Goal: Task Accomplishment & Management: Use online tool/utility

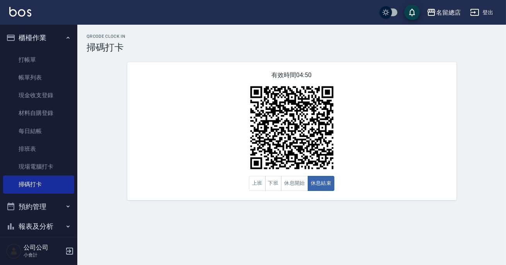
scroll to position [68, 0]
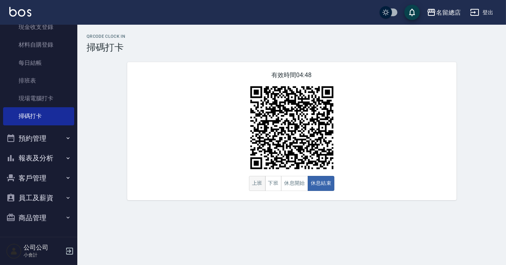
click at [255, 185] on button "上班" at bounding box center [257, 183] width 17 height 15
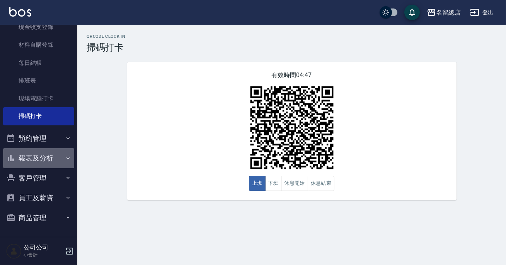
click at [65, 155] on icon "button" at bounding box center [68, 158] width 6 height 6
click at [65, 158] on icon "button" at bounding box center [68, 158] width 6 height 6
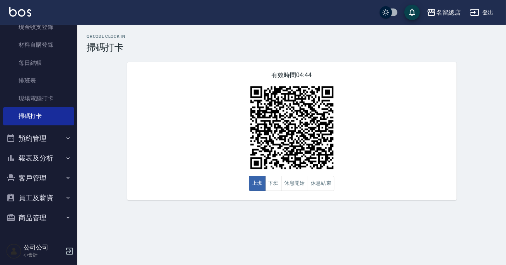
click at [106, 110] on div "QRcode Clock In 掃碼打卡 有效時間 04:44 上班 下班 休息開始 休息結束" at bounding box center [291, 117] width 428 height 166
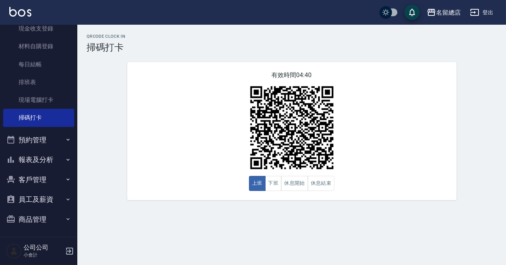
scroll to position [68, 0]
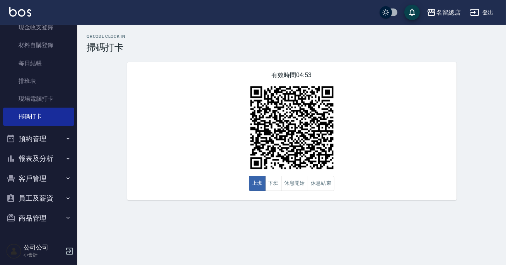
click at [42, 154] on button "報表及分析" at bounding box center [38, 159] width 71 height 20
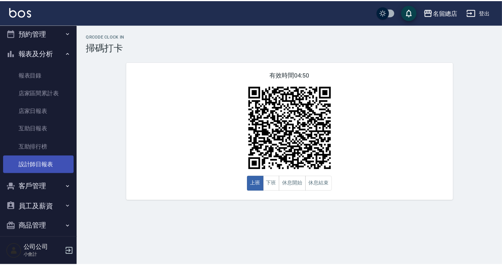
scroll to position [138, 0]
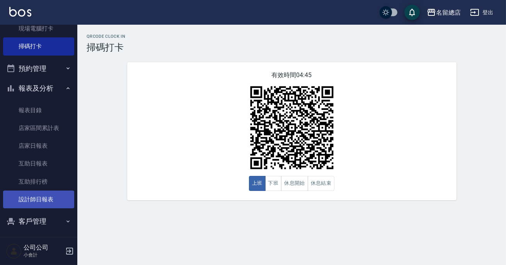
click at [49, 201] on link "設計師日報表" at bounding box center [38, 200] width 71 height 18
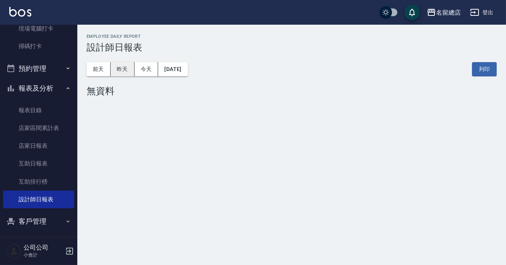
click at [124, 70] on button "昨天" at bounding box center [122, 69] width 24 height 14
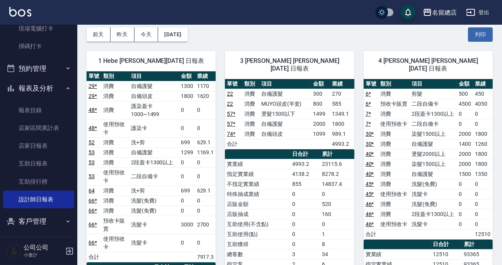
scroll to position [70, 0]
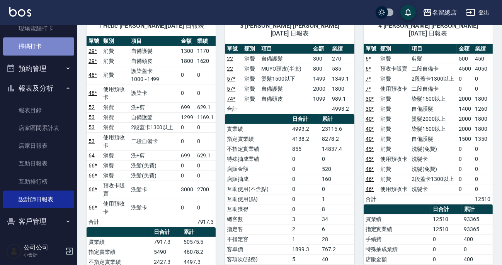
click at [43, 47] on link "掃碼打卡" at bounding box center [38, 46] width 71 height 18
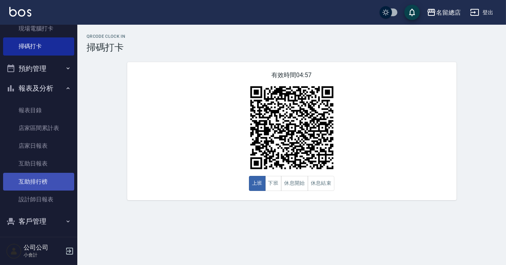
click at [20, 189] on link "互助排行榜" at bounding box center [38, 182] width 71 height 18
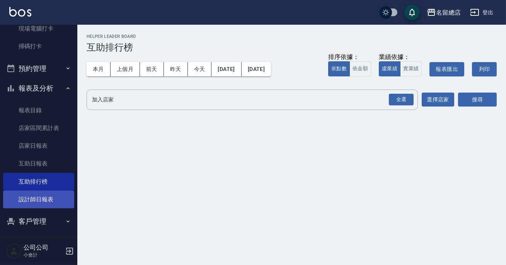
click at [43, 198] on link "設計師日報表" at bounding box center [38, 200] width 71 height 18
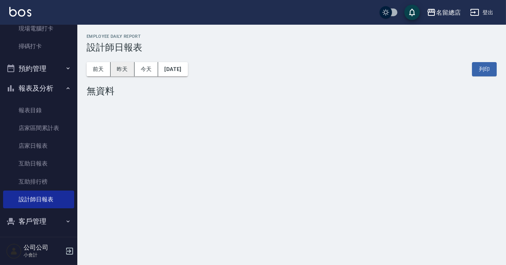
click at [114, 72] on button "昨天" at bounding box center [122, 69] width 24 height 14
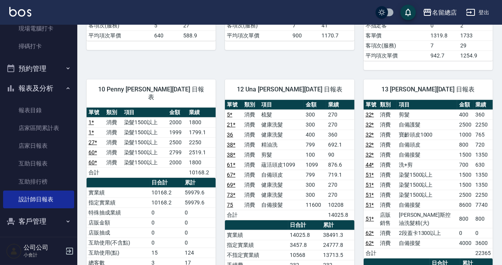
scroll to position [702, 0]
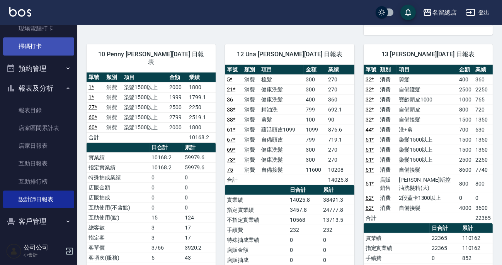
click at [38, 47] on link "掃碼打卡" at bounding box center [38, 46] width 71 height 18
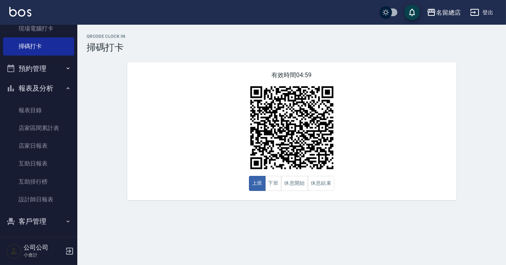
click at [65, 89] on icon "button" at bounding box center [68, 88] width 6 height 6
